Goal: Task Accomplishment & Management: Complete application form

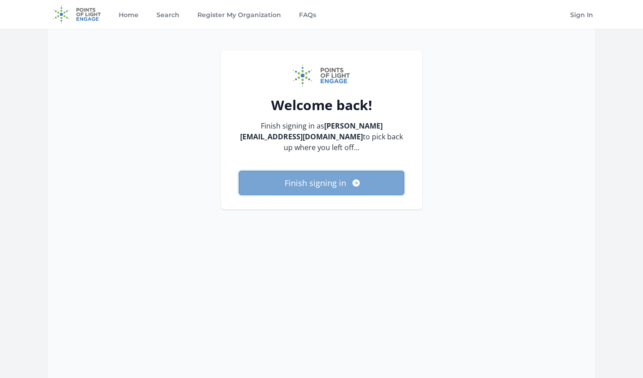
click at [357, 186] on icon "submit" at bounding box center [356, 183] width 9 height 9
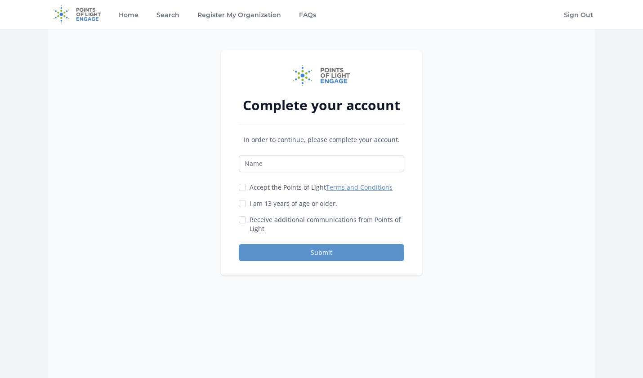
click at [254, 189] on label "Accept the Points of Light Terms and Conditions" at bounding box center [321, 187] width 143 height 9
click at [246, 189] on input "Accept the Points of Light Terms and Conditions" at bounding box center [242, 187] width 7 height 7
checkbox input "true"
click at [254, 202] on label "I am 13 years of age or older." at bounding box center [294, 203] width 88 height 9
click at [246, 202] on input "I am 13 years of age or older." at bounding box center [242, 203] width 7 height 7
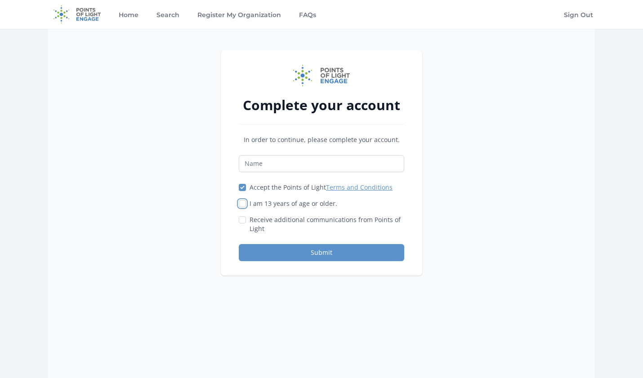
checkbox input "true"
click at [255, 216] on label "Receive additional communications from Points of Light" at bounding box center [327, 224] width 155 height 18
click at [246, 216] on input "Receive additional communications from Points of Light" at bounding box center [242, 219] width 7 height 7
checkbox input "true"
click at [280, 170] on input "Name" at bounding box center [321, 163] width 165 height 17
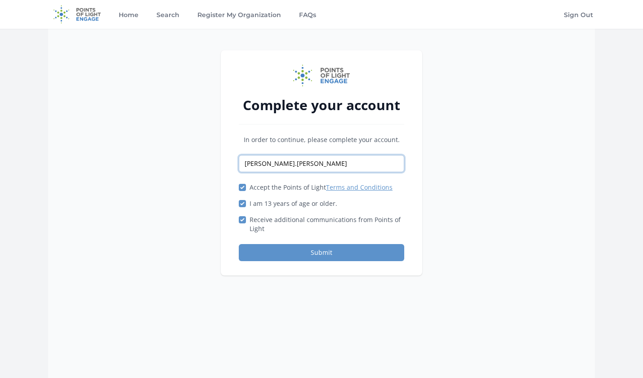
click at [273, 164] on input "Charlene.Cowell" at bounding box center [321, 163] width 165 height 17
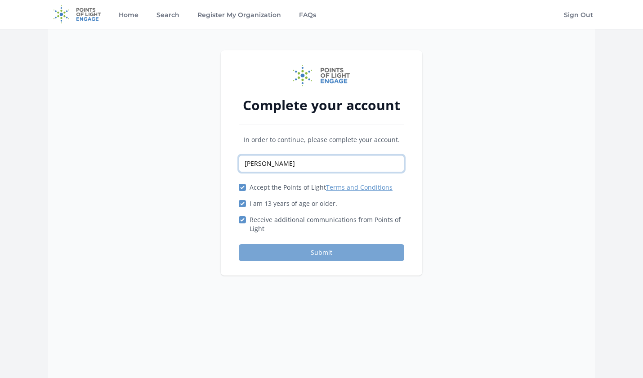
type input "Charlene Cowell"
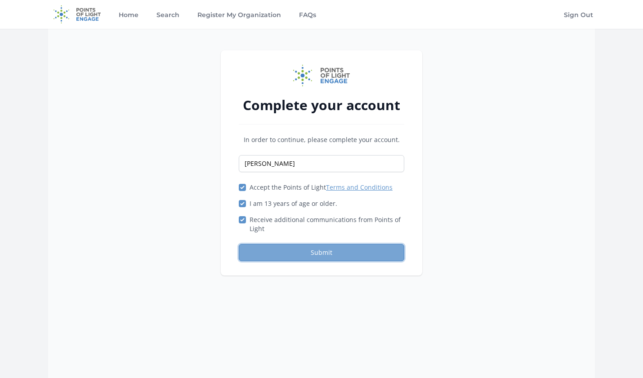
click at [296, 254] on button "Submit" at bounding box center [321, 252] width 165 height 17
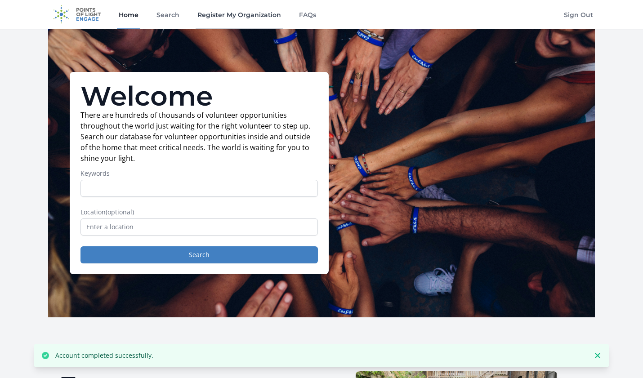
click at [247, 18] on link "Register My Organization" at bounding box center [239, 14] width 87 height 29
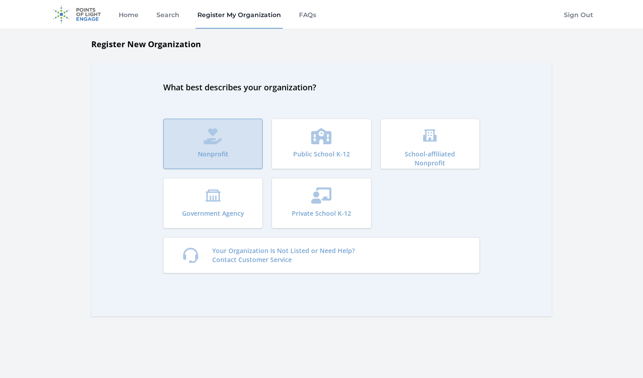
click at [226, 130] on button "Nonprofit" at bounding box center [212, 144] width 99 height 50
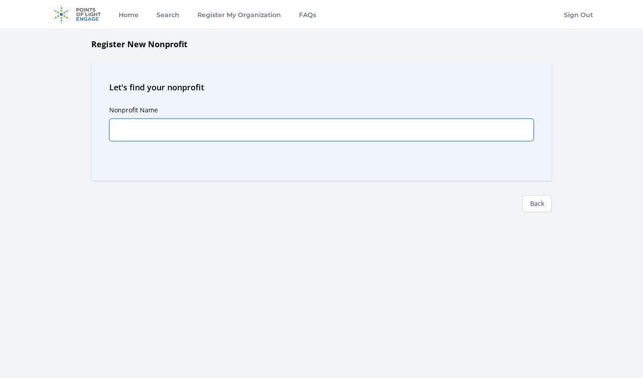
click at [226, 130] on input "Nonprofit Name" at bounding box center [321, 130] width 424 height 22
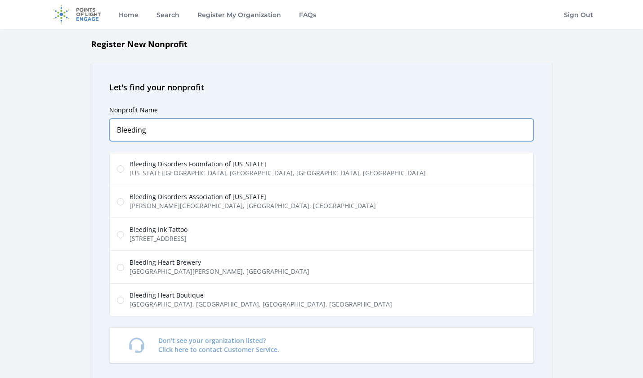
type input "Bleeding"
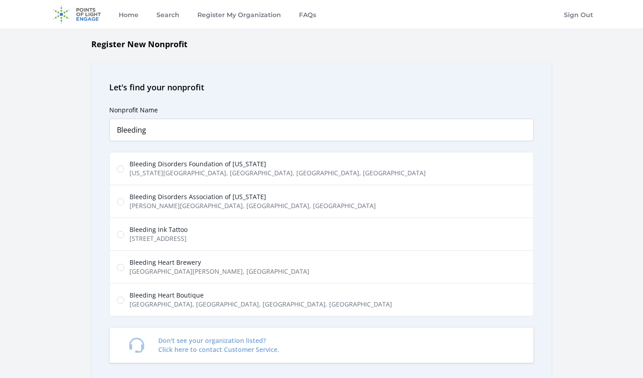
click at [236, 162] on span "Bleeding Disorders Foundation of [US_STATE]" at bounding box center [278, 164] width 296 height 9
click at [124, 165] on input "Bleeding Disorders Foundation of North Carolina Iowa Lane, Cary, NC, USA" at bounding box center [120, 168] width 7 height 7
radio input "true"
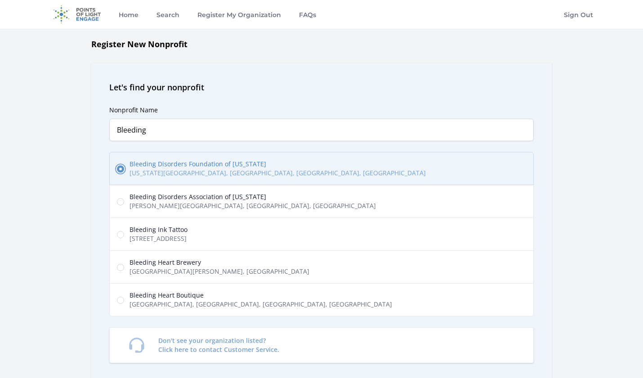
scroll to position [173, 0]
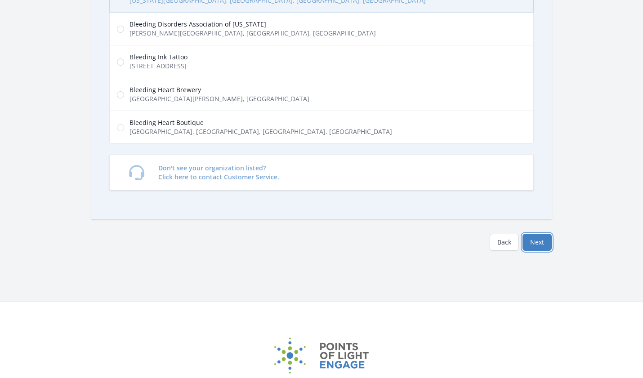
click at [539, 246] on button "Next" at bounding box center [537, 242] width 29 height 17
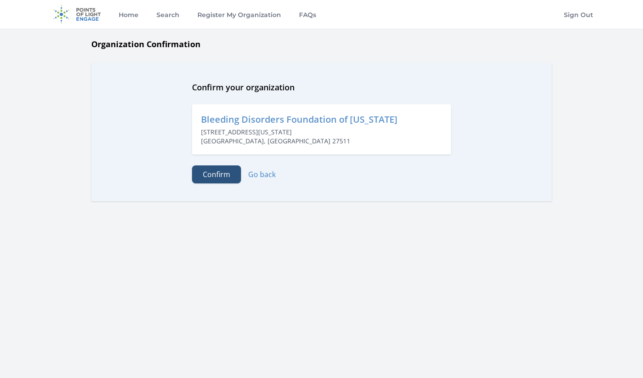
click at [208, 177] on button "Confirm" at bounding box center [216, 174] width 49 height 18
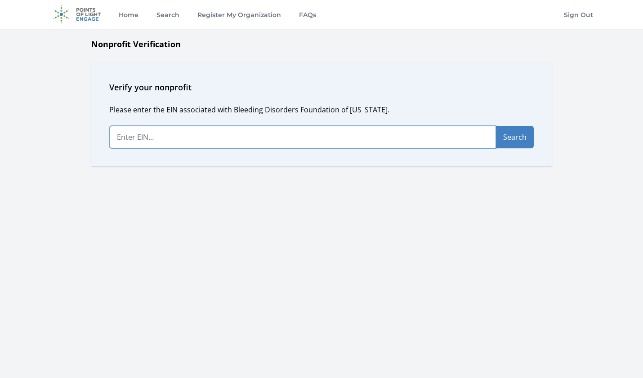
click at [175, 138] on input "text" at bounding box center [302, 137] width 387 height 22
type input "56-1273974"
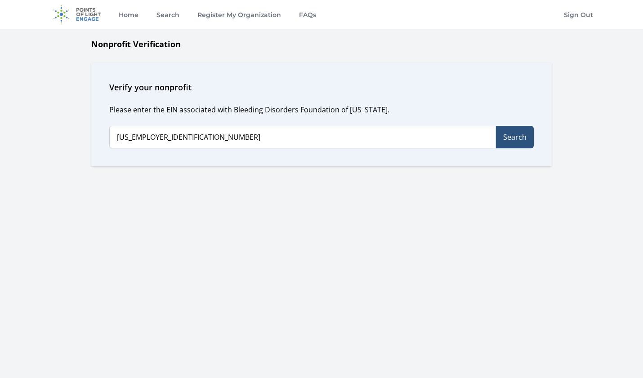
click at [520, 140] on button "Search" at bounding box center [515, 137] width 38 height 22
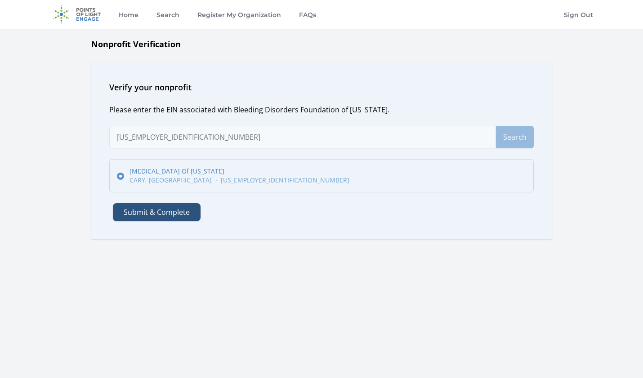
click at [178, 215] on button "Submit & Complete" at bounding box center [157, 212] width 88 height 18
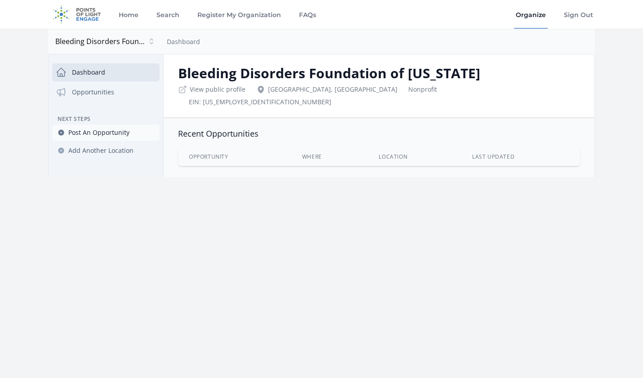
click at [111, 133] on span "Post An Opportunity" at bounding box center [98, 132] width 61 height 9
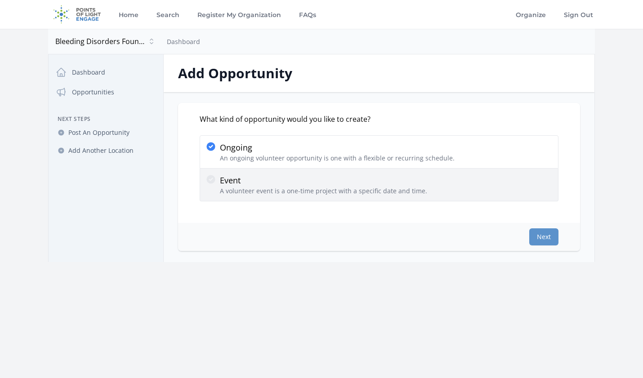
click at [258, 181] on p "Event" at bounding box center [323, 180] width 207 height 13
click at [0, 0] on input "Event A volunteer event is a one-time project with a specific date and time." at bounding box center [0, 0] width 0 height 0
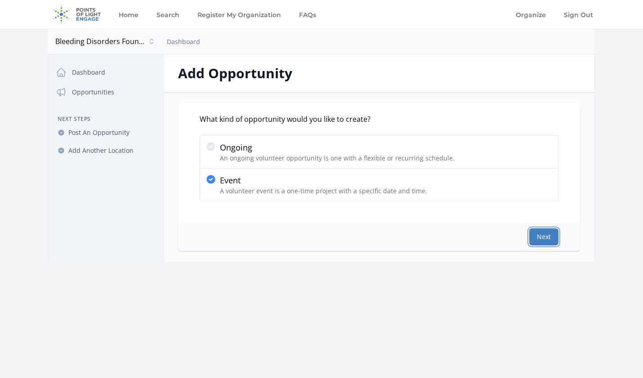
click at [542, 237] on button "Next" at bounding box center [543, 236] width 29 height 17
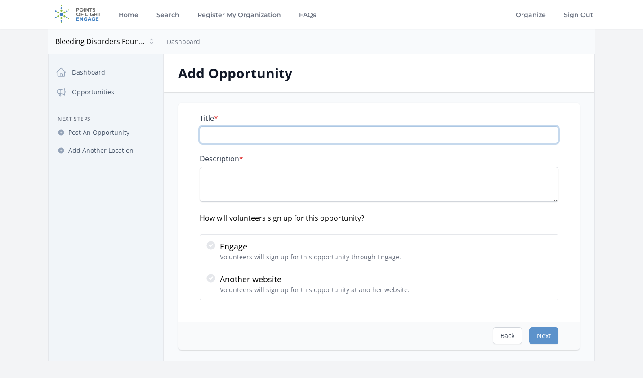
click at [262, 129] on input "Title *" at bounding box center [379, 134] width 359 height 17
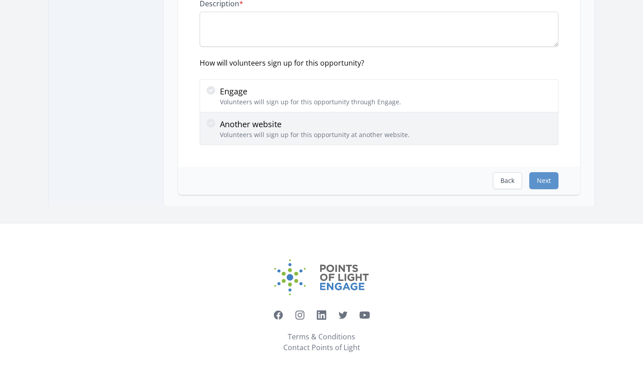
scroll to position [153, 0]
click at [274, 140] on p "Volunteers will sign up for this opportunity at another website." at bounding box center [315, 136] width 190 height 9
click at [0, 0] on input "Another website Volunteers will sign up for this opportunity at another website." at bounding box center [0, 0] width 0 height 0
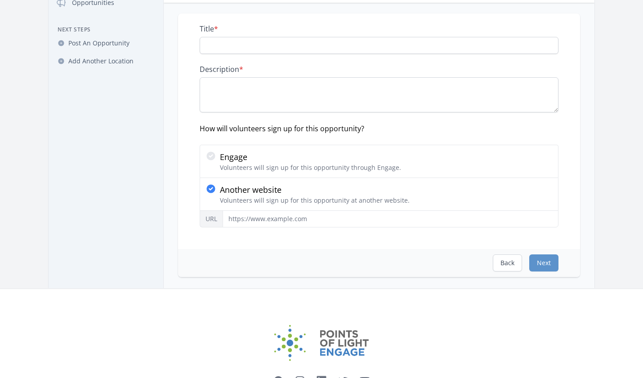
scroll to position [0, 0]
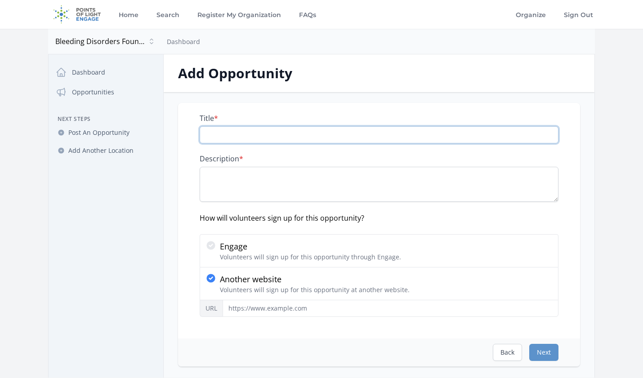
click at [252, 132] on input "Title *" at bounding box center [379, 134] width 359 height 17
type input "2025 Raleigh Family Festival & Walk"
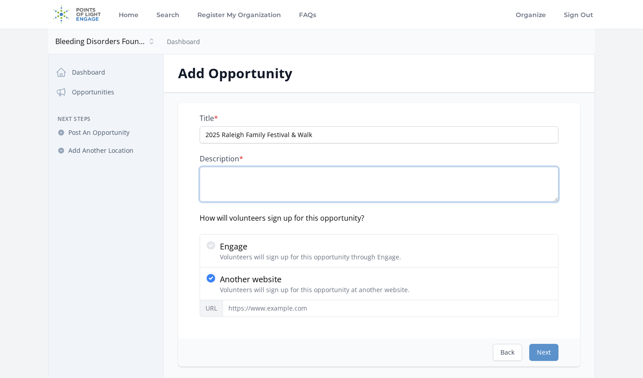
click at [273, 175] on textarea "Description *" at bounding box center [379, 184] width 359 height 35
paste textarea "Join the Bleeding Disorders Foundation of North Carolina for its annual Festiva…"
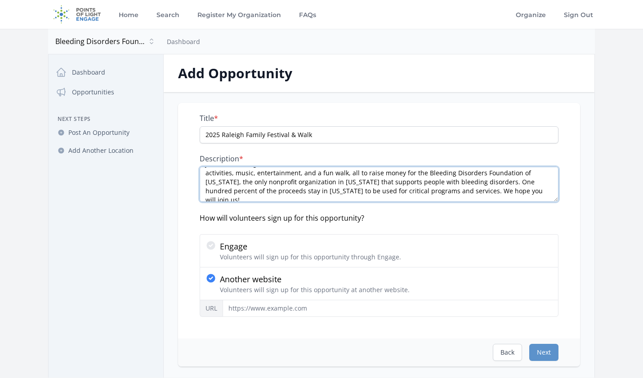
scroll to position [18, 0]
drag, startPoint x: 505, startPoint y: 187, endPoint x: 547, endPoint y: 198, distance: 44.2
click at [547, 198] on textarea "Join the Bleeding Disorders Foundation of North Carolina for its annual Festiva…" at bounding box center [379, 184] width 359 height 35
paste textarea "Be a hero! Volunteer! The BDFNC Family Festival & Walk is a big event, and we n…"
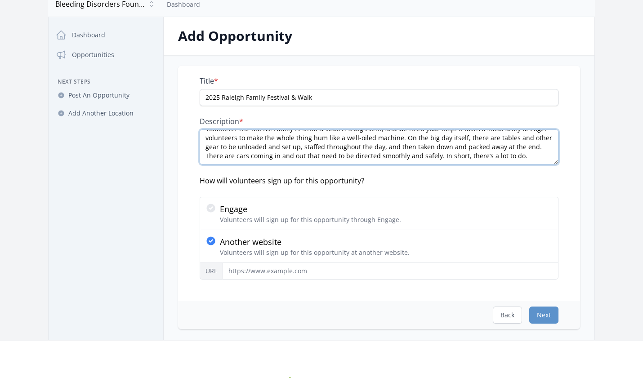
scroll to position [38, 0]
type textarea "Join the Bleeding Disorders Foundation of North Carolina for its annual Festiva…"
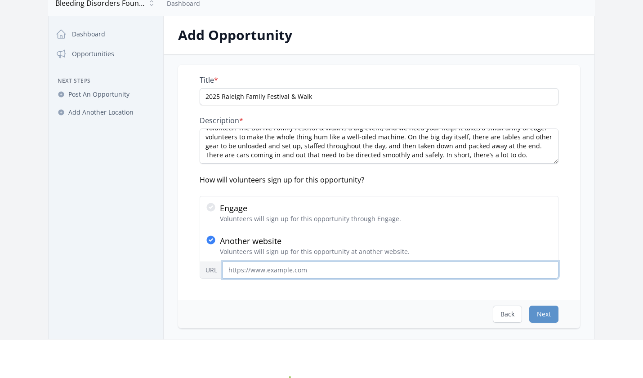
click at [308, 275] on input "URL" at bounding box center [391, 270] width 336 height 17
click at [306, 267] on input "URL" at bounding box center [391, 270] width 336 height 17
paste input "https://bleedingdisordersnc.org/bdfnc-family-festival-volunteer-registration/"
type input "https://bleedingdisordersnc.org/bdfnc-family-festival-volunteer-registration/"
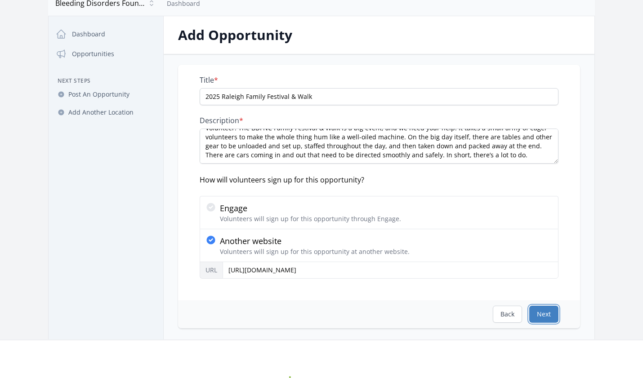
click at [546, 317] on button "Next" at bounding box center [543, 314] width 29 height 17
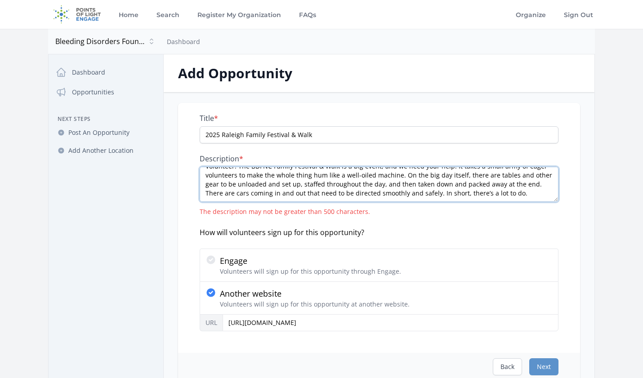
click at [467, 191] on textarea "Join the Bleeding Disorders Foundation of North Carolina for its annual Festiva…" at bounding box center [379, 184] width 359 height 35
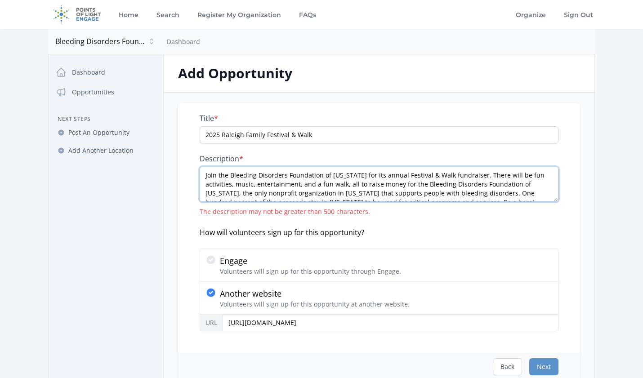
drag, startPoint x: 501, startPoint y: 189, endPoint x: 262, endPoint y: 157, distance: 241.3
click at [262, 157] on div "Description * Join the Bleeding Disorders Foundation of North Carolina for its …" at bounding box center [379, 185] width 359 height 62
type textarea "Be a hero! Volunteer! The BDFNC Family Festival & Walk is a big event, and we n…"
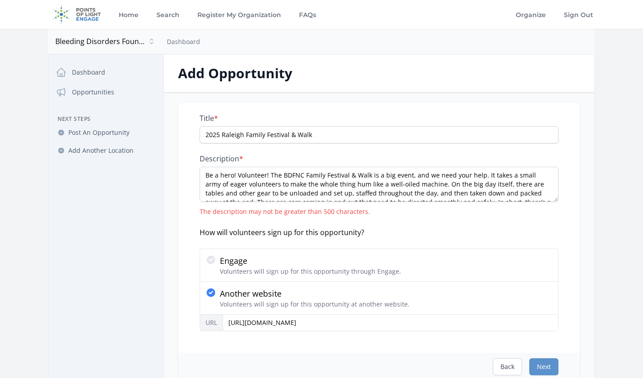
click at [433, 237] on div "How will volunteers sign up for this opportunity?" at bounding box center [379, 232] width 359 height 11
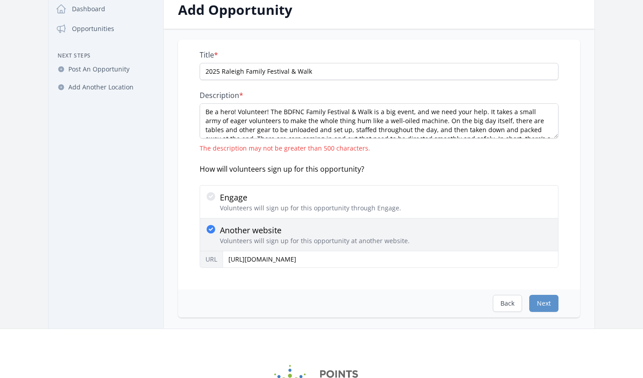
scroll to position [69, 0]
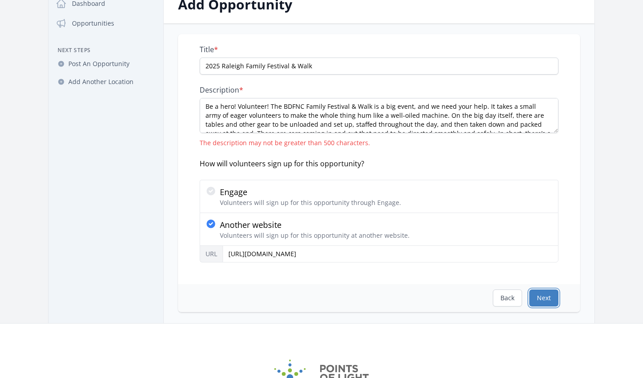
click at [543, 295] on button "Next" at bounding box center [543, 298] width 29 height 17
select select "US/Eastern"
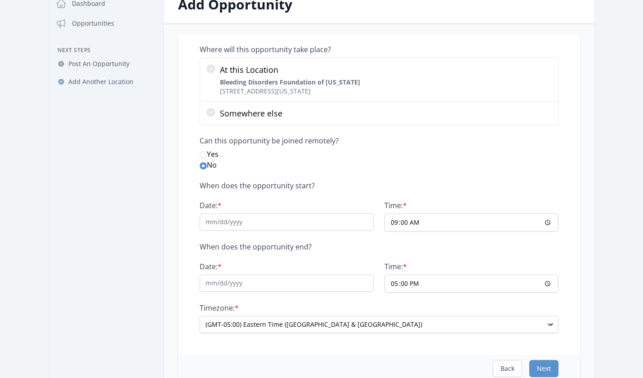
scroll to position [0, 0]
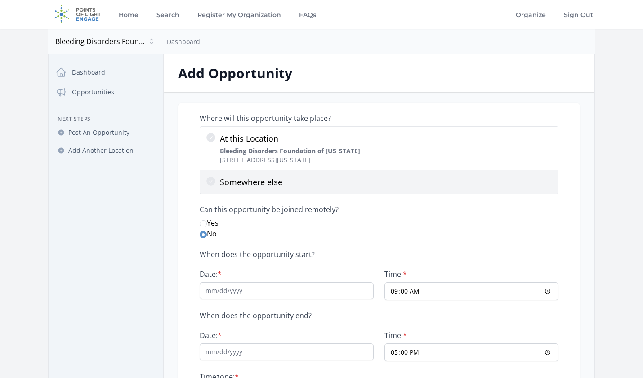
click at [213, 180] on icon at bounding box center [210, 181] width 9 height 9
click at [0, 0] on input "Somewhere else" at bounding box center [0, 0] width 0 height 0
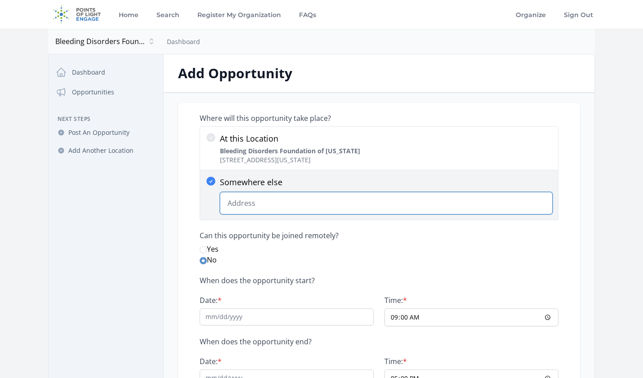
click at [244, 207] on input "Somewhere else Change Predictions" at bounding box center [386, 203] width 333 height 22
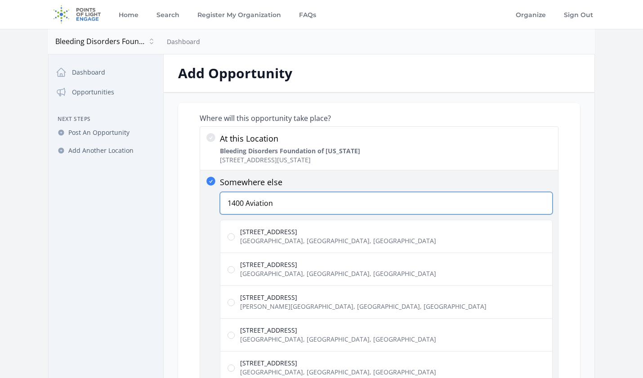
type input "1400 Aviation"
click at [298, 238] on span "Morrisville, NC, USA" at bounding box center [338, 241] width 196 height 9
click at [235, 238] on input "1400 Aviation Parkway Morrisville, NC, USA" at bounding box center [231, 236] width 7 height 7
radio input "true"
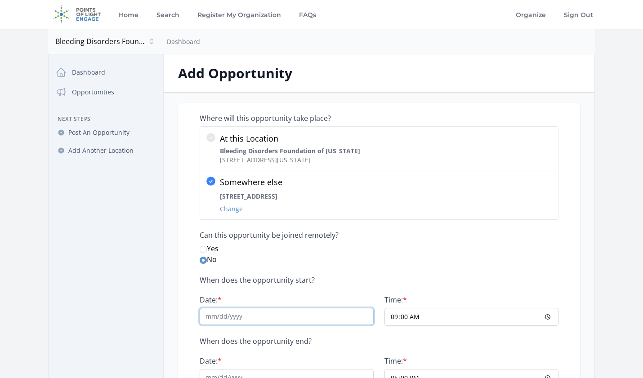
click at [319, 321] on input "Date: *" at bounding box center [287, 316] width 174 height 17
type input "11/1"
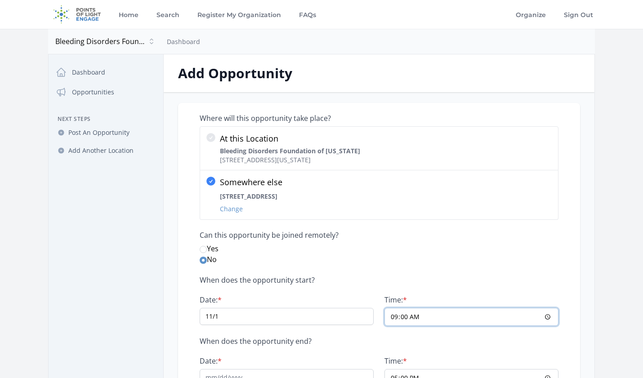
click at [508, 317] on input "09:00" at bounding box center [471, 317] width 174 height 18
type input "07:00"
click at [441, 251] on label "Yes" at bounding box center [379, 248] width 359 height 11
click at [207, 251] on input "Yes" at bounding box center [203, 249] width 7 height 7
radio input "true"
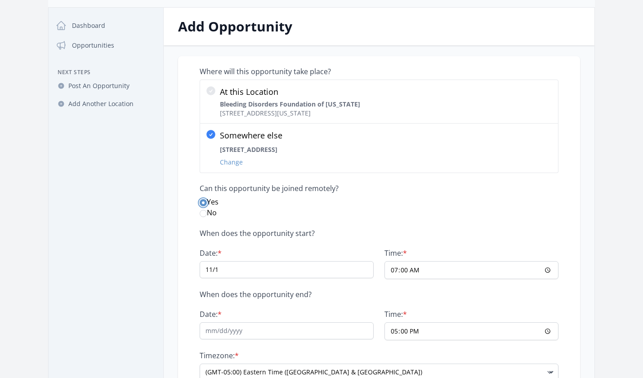
scroll to position [54, 0]
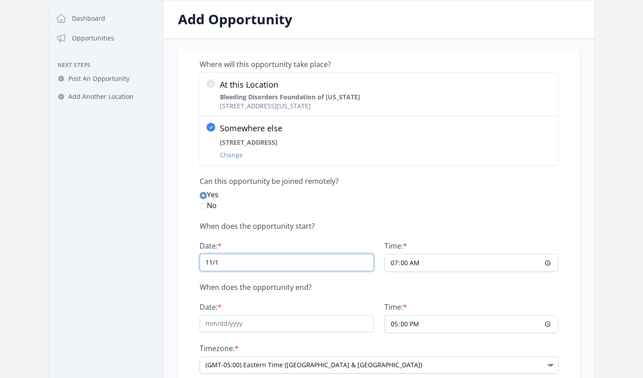
click at [242, 267] on input "11/1" at bounding box center [287, 262] width 174 height 17
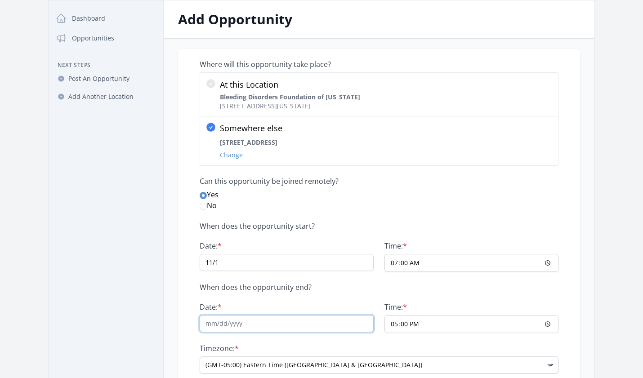
click at [264, 329] on input "Date: *" at bounding box center [287, 323] width 174 height 17
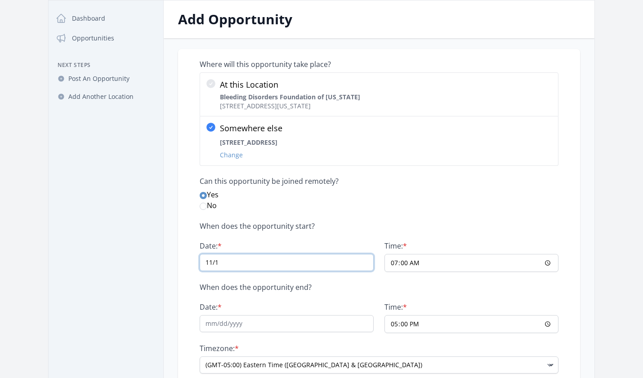
click at [220, 257] on input "11/1" at bounding box center [287, 262] width 174 height 17
click at [223, 260] on input "11/1" at bounding box center [287, 262] width 174 height 17
type input "11/01/2025"
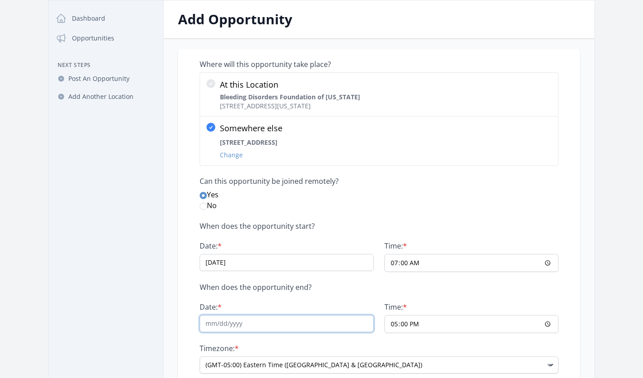
click at [259, 329] on input "Date: *" at bounding box center [287, 323] width 174 height 17
type input "11/01/2025"
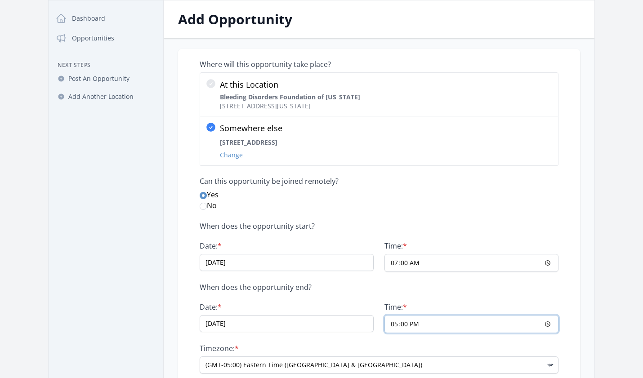
click at [395, 324] on input "17:00" at bounding box center [471, 324] width 174 height 18
type input "15:30"
click at [478, 295] on div "When does the opportunity start? Date: * 11/01/2025 Time: * 07:00 When does the…" at bounding box center [379, 298] width 359 height 152
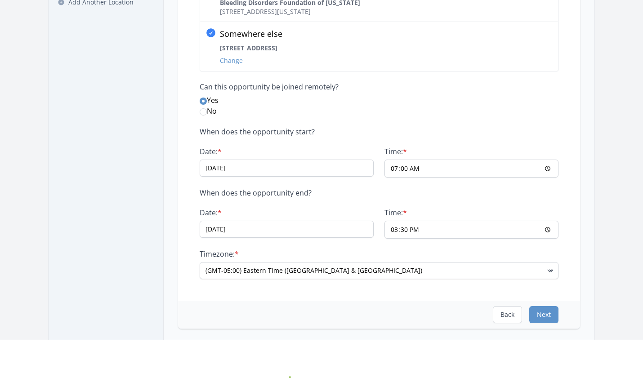
scroll to position [149, 0]
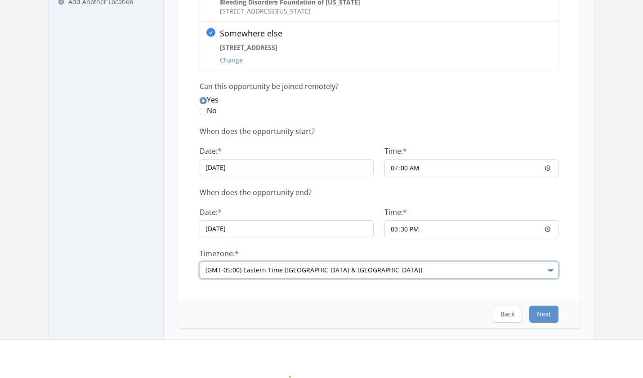
click at [341, 277] on select "(GMT-11:00) Samoa (GMT-10:00) Hawaii (GMT-09:00) Alaska (GMT-08:00) Pacific Tim…" at bounding box center [379, 270] width 359 height 17
click at [200, 262] on select "(GMT-11:00) Samoa (GMT-10:00) Hawaii (GMT-09:00) Alaska (GMT-08:00) Pacific Tim…" at bounding box center [379, 270] width 359 height 17
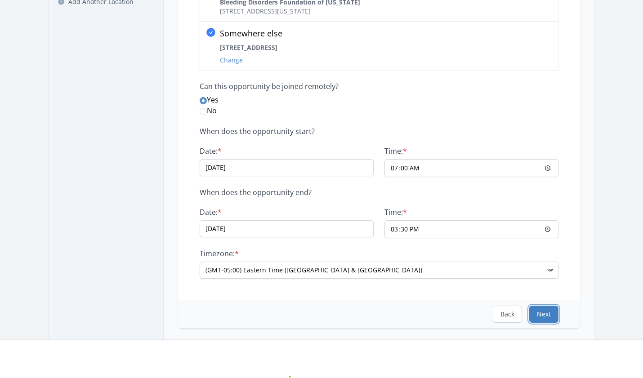
click at [552, 314] on button "Next" at bounding box center [543, 314] width 29 height 17
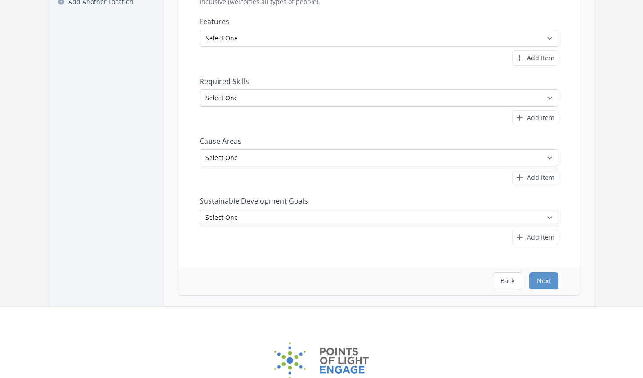
scroll to position [0, 0]
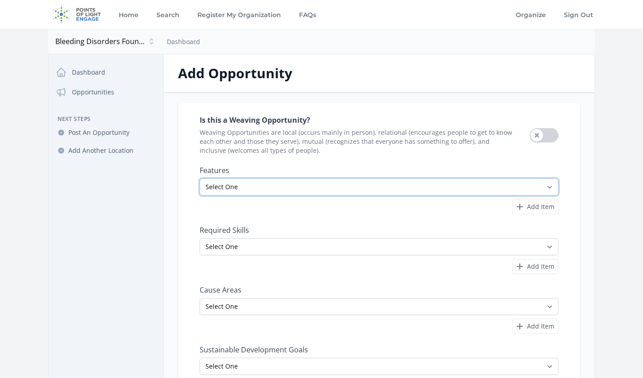
click at [362, 191] on select "Select One All Ages Court-Ordered Eligible Good for Families Good for Groups Go…" at bounding box center [379, 187] width 359 height 17
click at [200, 179] on select "Select One All Ages Court-Ordered Eligible Good for Families Good for Groups Go…" at bounding box center [379, 187] width 359 height 17
click at [366, 191] on select "Select One All Ages Court-Ordered Eligible Good for Families Good for Groups Go…" at bounding box center [379, 187] width 359 height 17
click at [200, 179] on select "Select One All Ages Court-Ordered Eligible Good for Families Good for Groups Go…" at bounding box center [379, 187] width 359 height 17
click at [329, 192] on select "Select One All Ages Court-Ordered Eligible Good for Families Good for Groups Go…" at bounding box center [379, 187] width 359 height 17
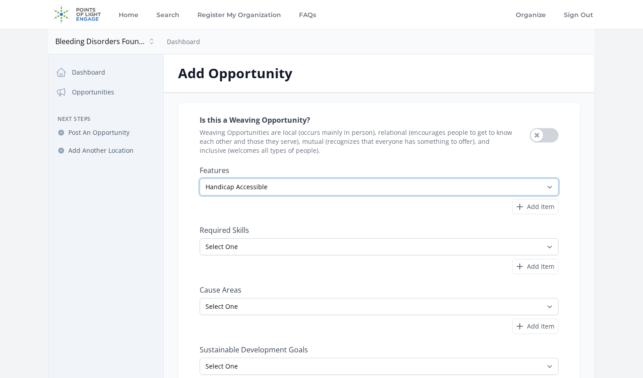
select select "All Ages"
click at [200, 179] on select "Select One All Ages Court-Ordered Eligible Good for Families Good for Groups Go…" at bounding box center [379, 187] width 359 height 17
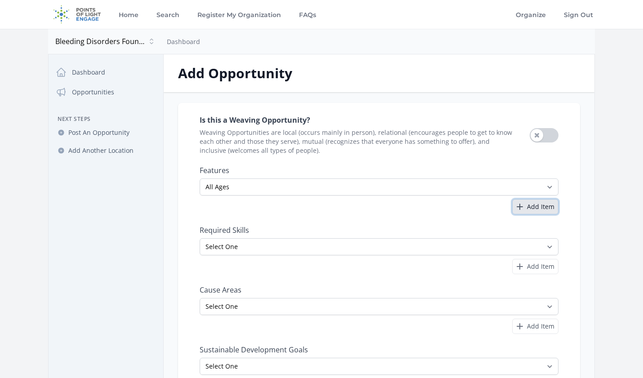
click at [532, 207] on span "Add Item" at bounding box center [540, 206] width 27 height 9
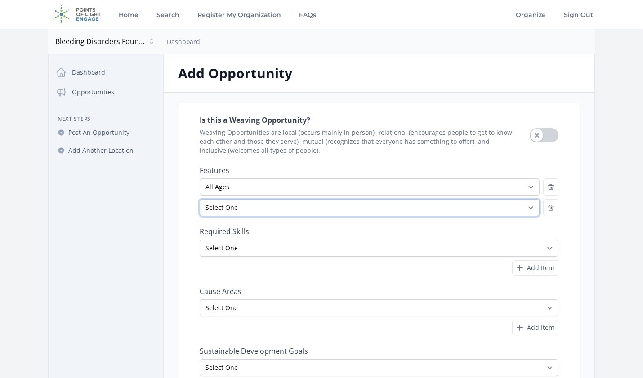
click at [486, 214] on select "Select One All Ages Court-Ordered Eligible Good for Families Good for Groups Go…" at bounding box center [370, 207] width 340 height 17
click at [200, 199] on select "Select One All Ages Court-Ordered Eligible Good for Families Good for Groups Go…" at bounding box center [370, 207] width 340 height 17
click at [527, 209] on select "Select One All Ages Court-Ordered Eligible Good for Families Good for Groups Go…" at bounding box center [370, 207] width 340 height 17
click at [200, 199] on select "Select One All Ages Court-Ordered Eligible Good for Families Good for Groups Go…" at bounding box center [370, 207] width 340 height 17
click at [453, 235] on label "Required Skills" at bounding box center [379, 231] width 359 height 9
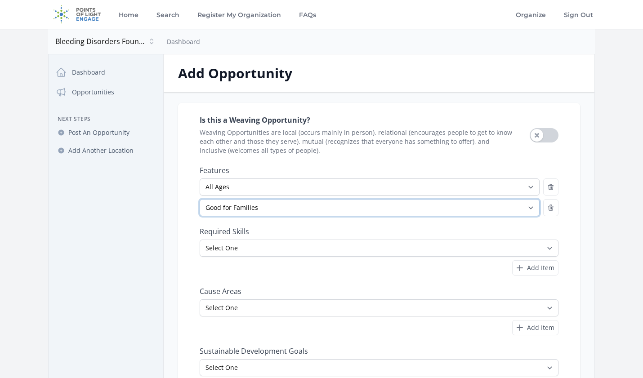
click at [490, 210] on select "Select One All Ages Court-Ordered Eligible Good for Families Good for Groups Go…" at bounding box center [370, 207] width 340 height 17
select select "Outdoor Activity"
click at [200, 199] on select "Select One All Ages Court-Ordered Eligible Good for Families Good for Groups Go…" at bounding box center [370, 207] width 340 height 17
click at [507, 222] on div "Is this a Weaving Opportunity? Weaving Opportunities are local (occurs mainly i…" at bounding box center [379, 255] width 359 height 282
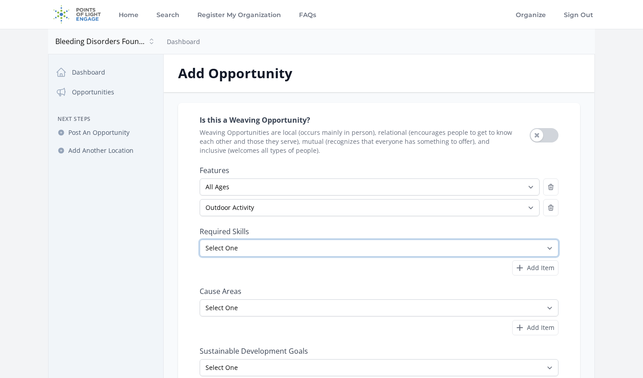
click at [548, 251] on select "Select One Accounting Advocacy Administrative Arts Board Service Business Skill…" at bounding box center [379, 248] width 359 height 17
click at [235, 252] on select "Select One Accounting Advocacy Administrative Arts Board Service Business Skill…" at bounding box center [379, 248] width 359 height 17
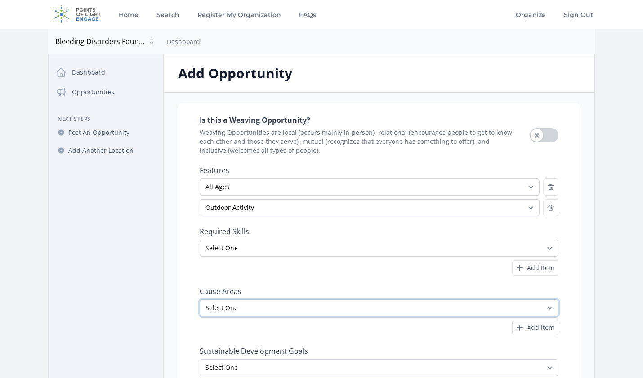
click at [270, 316] on select "Select One Adult Education Animals Arts & Culture Children & Youth Civil Rights…" at bounding box center [379, 307] width 359 height 17
select select "Disabilities"
click at [200, 299] on select "Select One Adult Education Animals Arts & Culture Children & Youth Civil Rights…" at bounding box center [379, 307] width 359 height 17
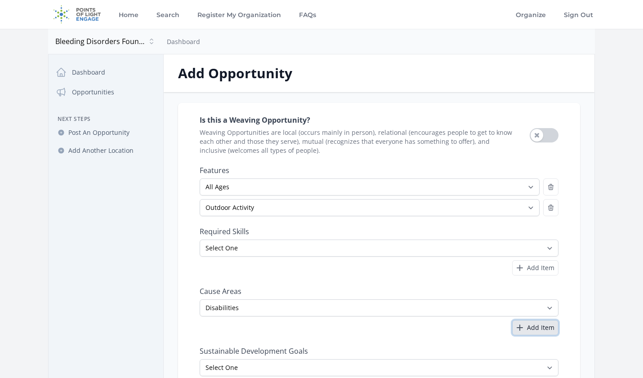
click at [530, 329] on span "Add Item" at bounding box center [540, 327] width 27 height 9
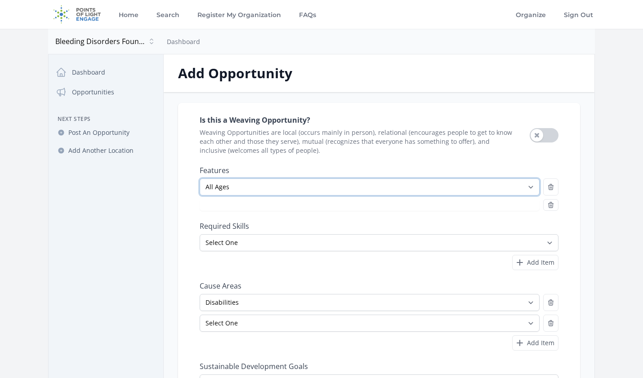
click at [451, 183] on select "Select One All Ages Court-Ordered Eligible Good for Families Good for Groups Go…" at bounding box center [370, 187] width 340 height 17
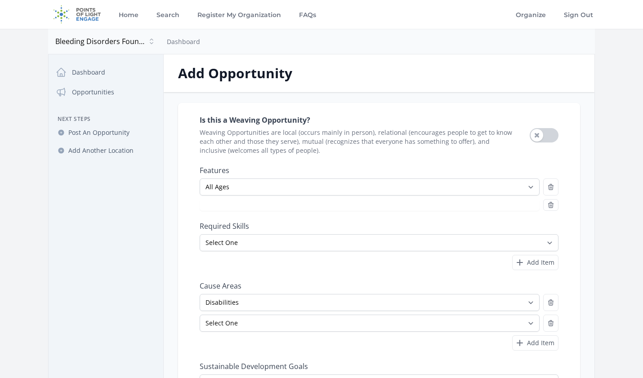
click at [486, 197] on div "Select One All Ages Court-Ordered Eligible Good for Families Good for Groups Go…" at bounding box center [379, 195] width 359 height 32
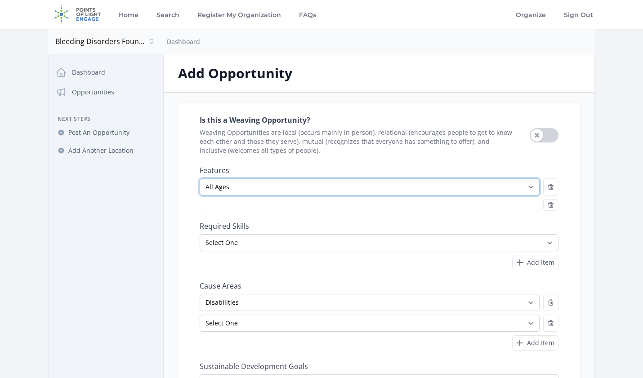
click at [525, 184] on select "Select One All Ages Court-Ordered Eligible Good for Families Good for Groups Go…" at bounding box center [370, 187] width 340 height 17
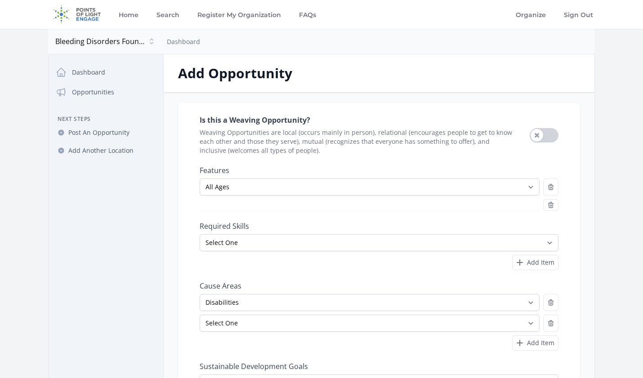
click at [520, 208] on div at bounding box center [370, 205] width 340 height 12
click at [519, 207] on div at bounding box center [370, 205] width 340 height 12
click at [550, 208] on icon "button" at bounding box center [551, 204] width 5 height 5
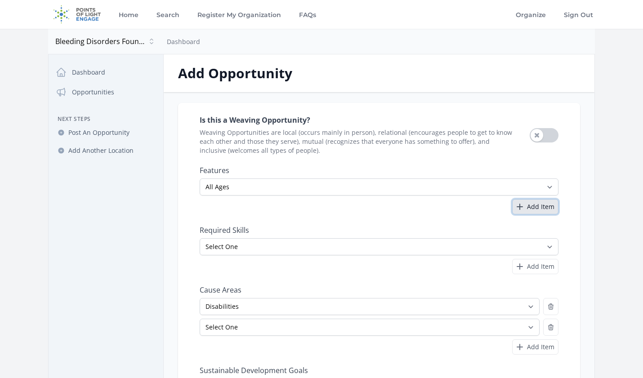
click at [549, 210] on span "Add Item" at bounding box center [540, 206] width 27 height 9
select select
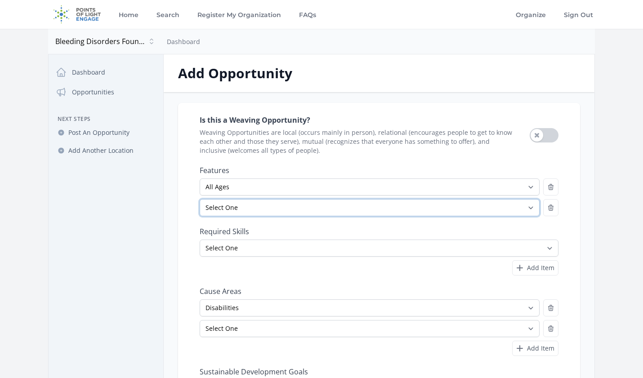
click at [468, 213] on select "Select One All Ages Court-Ordered Eligible Good for Families Good for Groups Go…" at bounding box center [370, 207] width 340 height 17
select select "Involves Physical Labor"
click at [200, 199] on select "Select One All Ages Court-Ordered Eligible Good for Families Good for Groups Go…" at bounding box center [370, 207] width 340 height 17
click at [545, 225] on div "Is this a Weaving Opportunity? Weaving Opportunities are local (occurs mainly i…" at bounding box center [379, 265] width 359 height 303
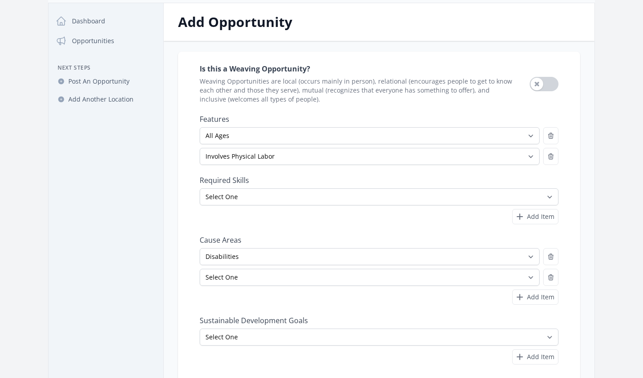
scroll to position [52, 0]
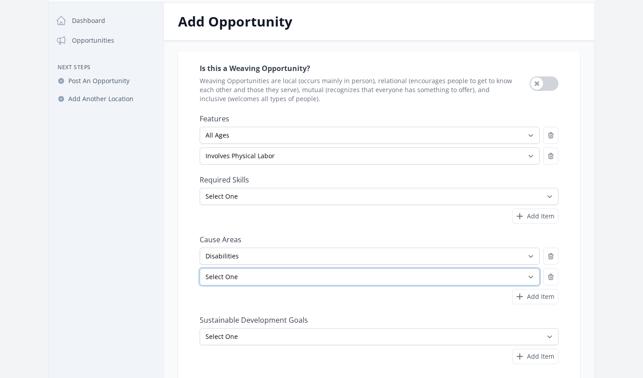
click at [379, 281] on select "Select One Adult Education Animals Arts & Culture Children & Youth Civil Rights…" at bounding box center [370, 276] width 340 height 17
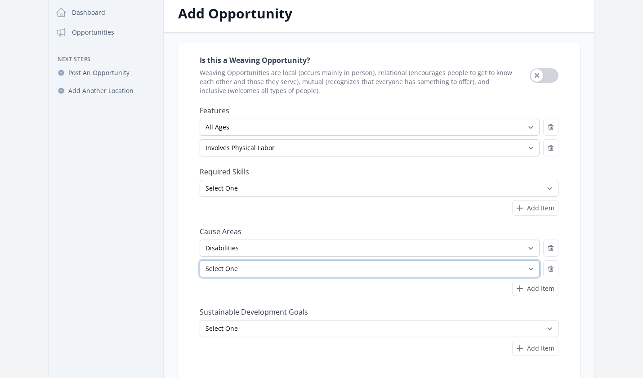
scroll to position [60, 0]
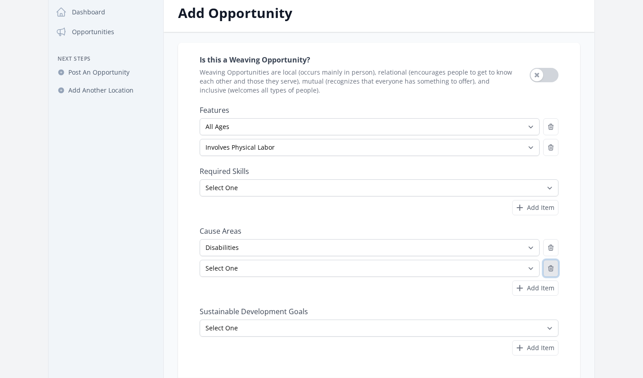
click at [554, 270] on button "button" at bounding box center [550, 268] width 15 height 17
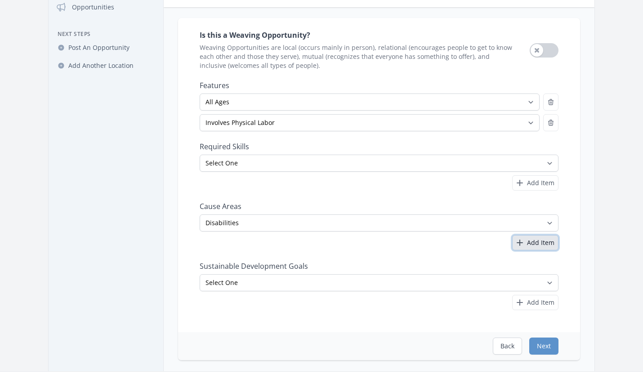
scroll to position [136, 0]
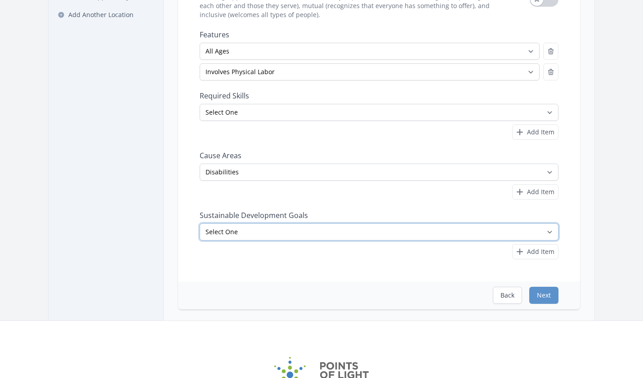
click at [552, 234] on select "Select One No Poverty Zero Hunger Good Health and Well-Being Quality Education …" at bounding box center [379, 231] width 359 height 17
click at [294, 236] on select "Select One No Poverty Zero Hunger Good Health and Well-Being Quality Education …" at bounding box center [379, 231] width 359 height 17
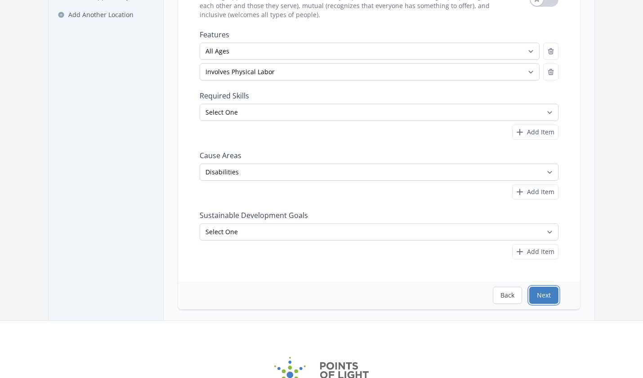
click at [549, 298] on button "Next" at bounding box center [543, 295] width 29 height 17
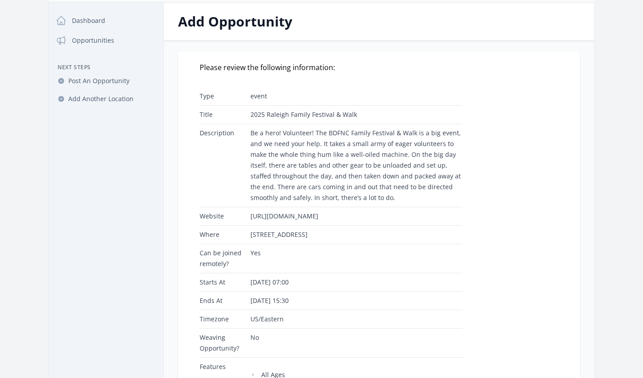
scroll to position [252, 0]
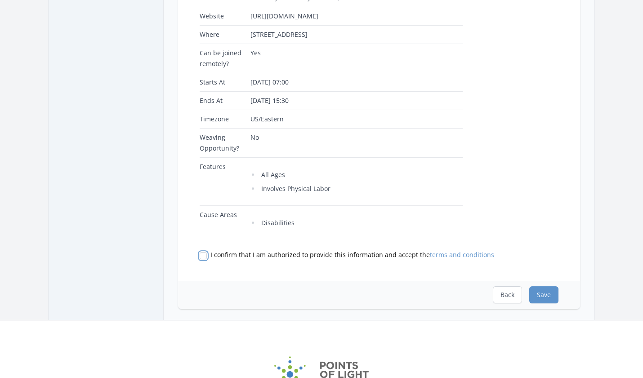
click at [202, 259] on input "I confirm that I am authorized to provide this information and accept the terms…" at bounding box center [203, 255] width 7 height 7
checkbox input "true"
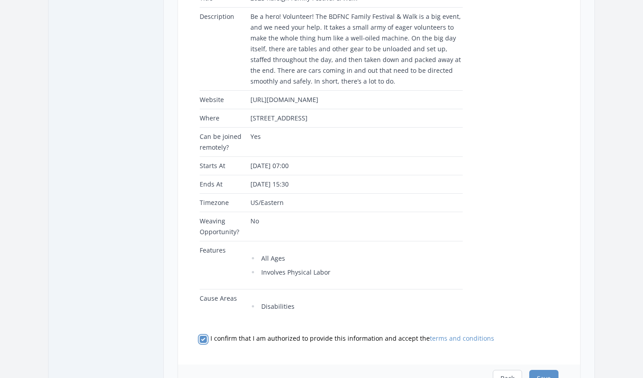
scroll to position [197, 0]
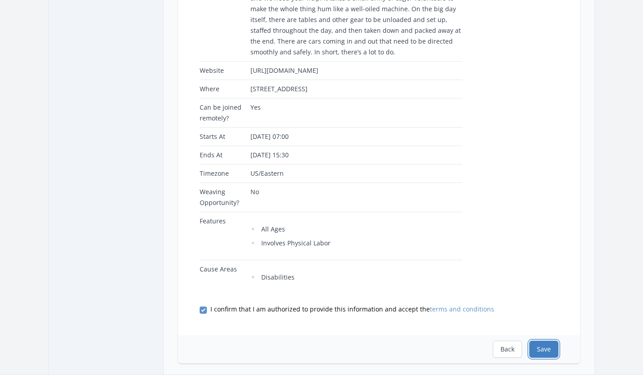
click at [554, 358] on button "Save" at bounding box center [543, 349] width 29 height 17
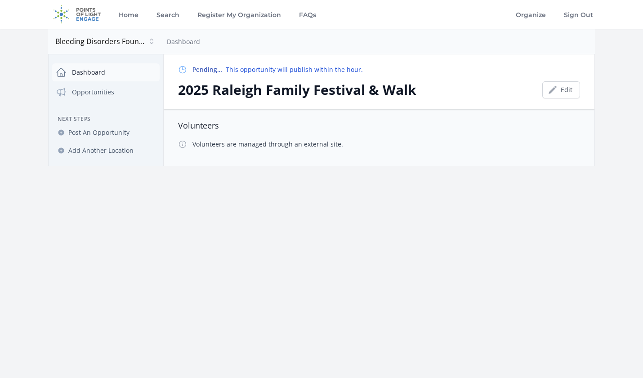
click at [91, 71] on link "Dashboard" at bounding box center [105, 72] width 107 height 18
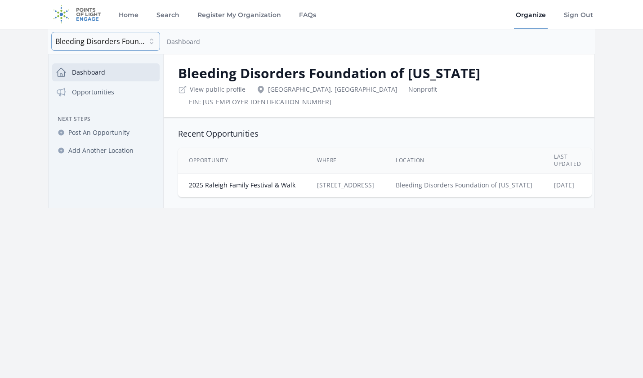
click at [134, 41] on span "Bleeding Disorders Foundation of [US_STATE]" at bounding box center [100, 41] width 90 height 11
click at [149, 41] on span "Bleeding Disorders Foundation of [US_STATE]" at bounding box center [105, 41] width 101 height 11
click at [152, 44] on button "Bleeding Disorders Foundation of [US_STATE]" at bounding box center [106, 41] width 108 height 18
click at [160, 259] on div "Home Search Register My Organization FAQs Organize" at bounding box center [321, 189] width 643 height 378
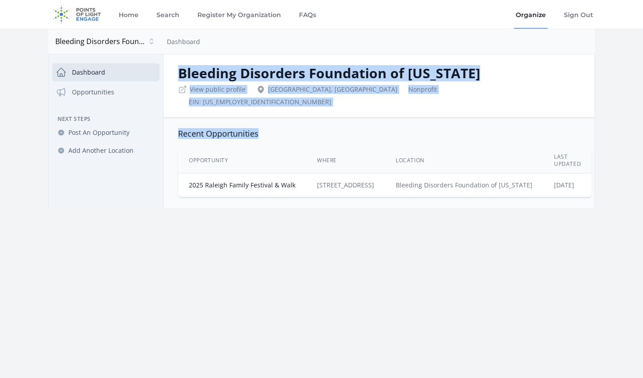
click at [145, 245] on div "Home Search Register My Organization FAQs Organize" at bounding box center [321, 189] width 643 height 378
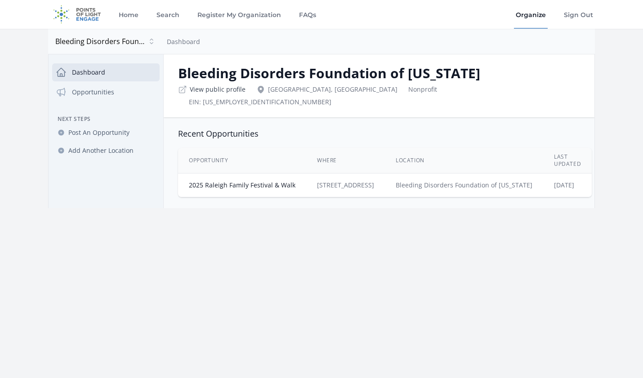
click at [207, 89] on link "View public profile" at bounding box center [218, 89] width 56 height 9
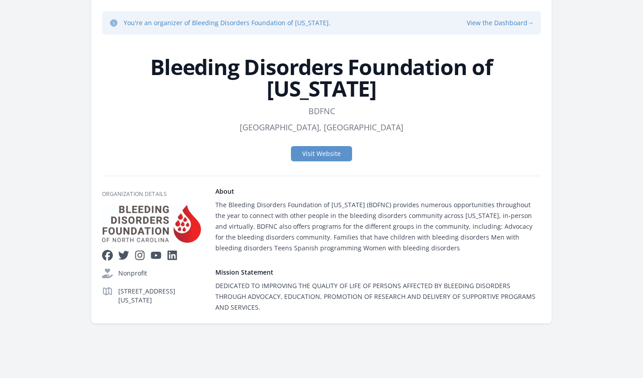
scroll to position [42, 0]
click at [255, 223] on div "The Bleeding Disorders Foundation of [US_STATE] (BDFNC) provides numerous oppor…" at bounding box center [378, 227] width 326 height 54
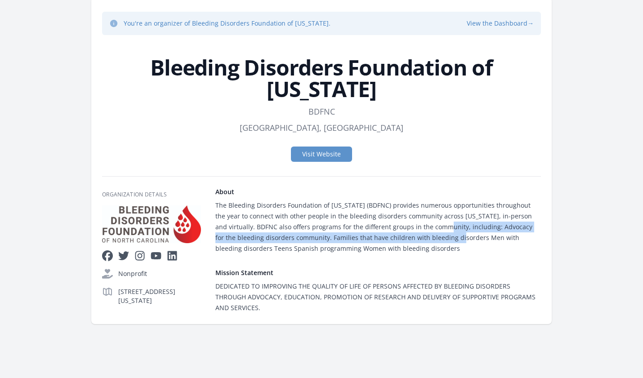
click at [277, 232] on div "The Bleeding Disorders Foundation of [US_STATE] (BDFNC) provides numerous oppor…" at bounding box center [378, 227] width 326 height 54
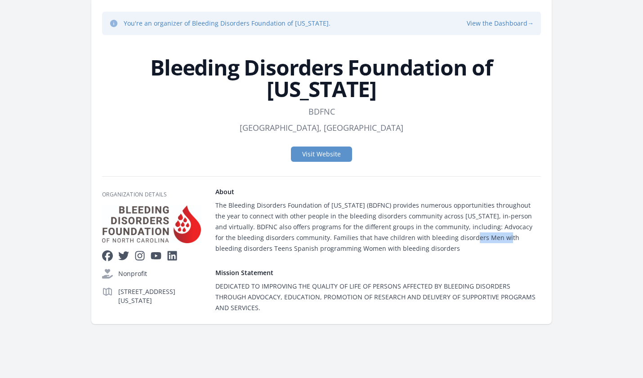
drag, startPoint x: 289, startPoint y: 236, endPoint x: 323, endPoint y: 238, distance: 34.3
click at [323, 238] on div "The Bleeding Disorders Foundation of [US_STATE] (BDFNC) provides numerous oppor…" at bounding box center [378, 227] width 326 height 54
click at [434, 252] on div "The Bleeding Disorders Foundation of [US_STATE] (BDFNC) provides numerous oppor…" at bounding box center [378, 227] width 326 height 54
click at [430, 249] on div "The Bleeding Disorders Foundation of [US_STATE] (BDFNC) provides numerous oppor…" at bounding box center [378, 227] width 326 height 54
click at [426, 249] on div "The Bleeding Disorders Foundation of North Carolina (BDFNC) provides numerous o…" at bounding box center [378, 227] width 326 height 54
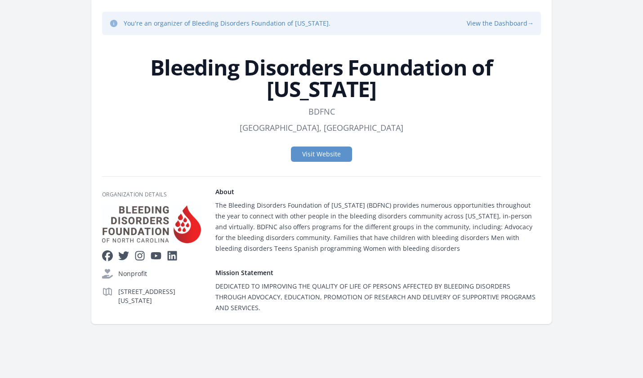
click at [423, 249] on div "The Bleeding Disorders Foundation of North Carolina (BDFNC) provides numerous o…" at bounding box center [378, 227] width 326 height 54
click at [415, 249] on div "The Bleeding Disorders Foundation of North Carolina (BDFNC) provides numerous o…" at bounding box center [378, 227] width 326 height 54
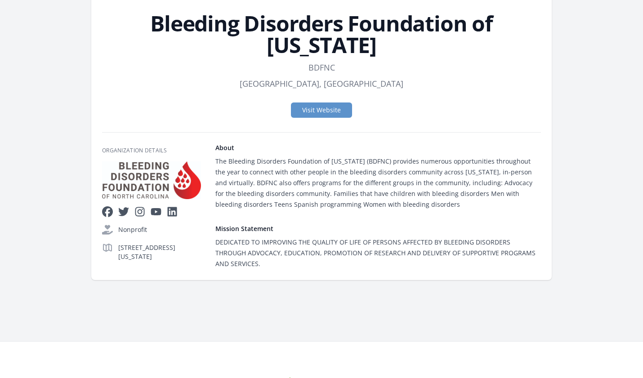
scroll to position [0, 0]
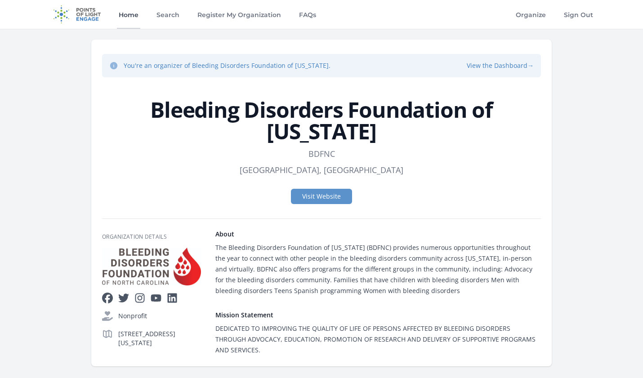
click at [126, 17] on link "Home" at bounding box center [128, 14] width 23 height 29
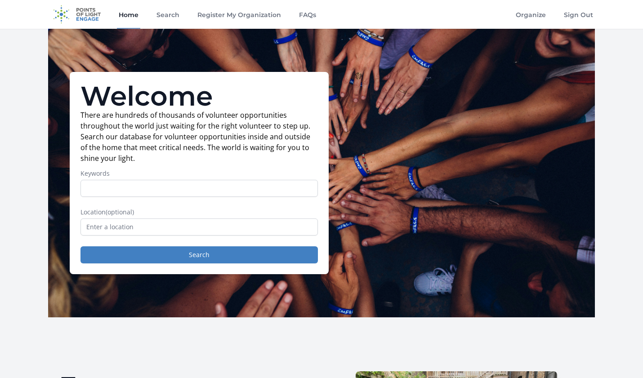
click at [88, 15] on img at bounding box center [77, 14] width 58 height 29
click at [536, 21] on link "Organize" at bounding box center [531, 14] width 34 height 29
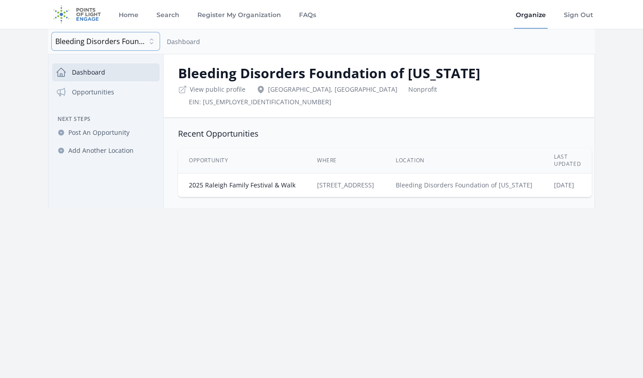
click at [152, 43] on button "Bleeding Disorders Foundation of [US_STATE]" at bounding box center [106, 41] width 108 height 18
click at [183, 43] on link "Dashboard" at bounding box center [183, 41] width 33 height 9
